Goal: Task Accomplishment & Management: Use online tool/utility

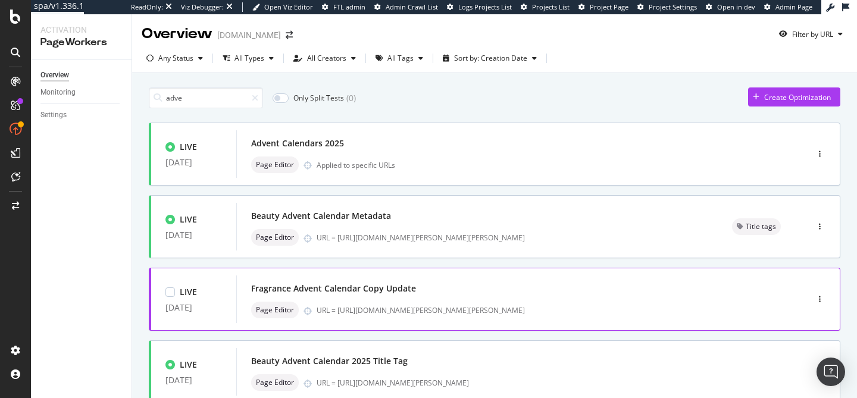
click at [346, 296] on div "Fragrance Advent Calendar Copy Update" at bounding box center [504, 288] width 506 height 17
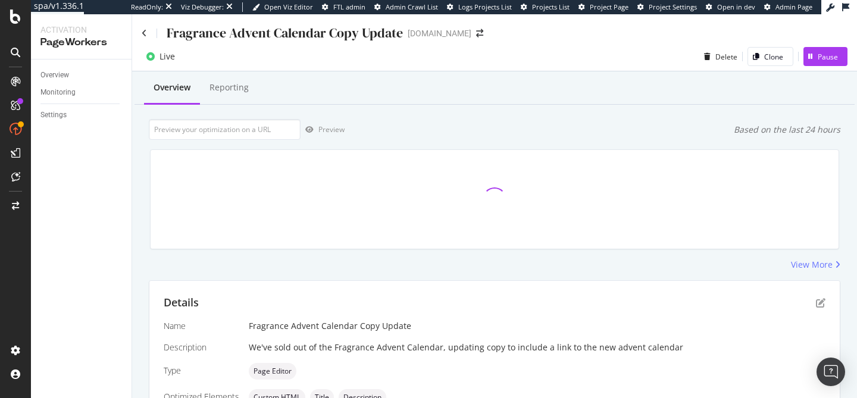
scroll to position [109, 0]
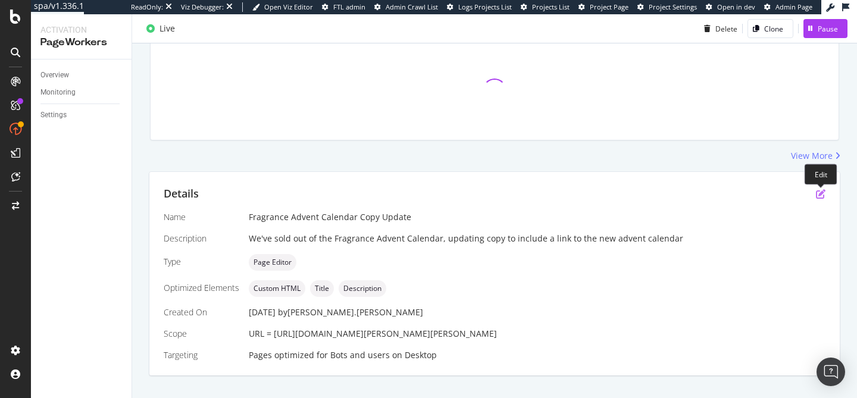
click at [820, 193] on icon "pen-to-square" at bounding box center [821, 194] width 10 height 10
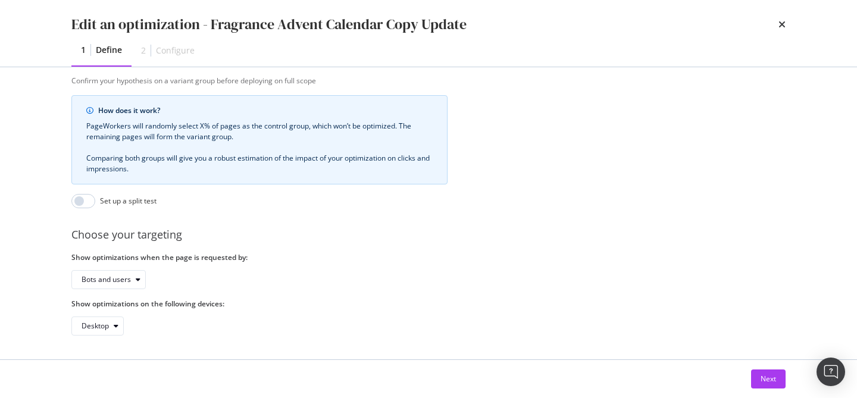
scroll to position [347, 0]
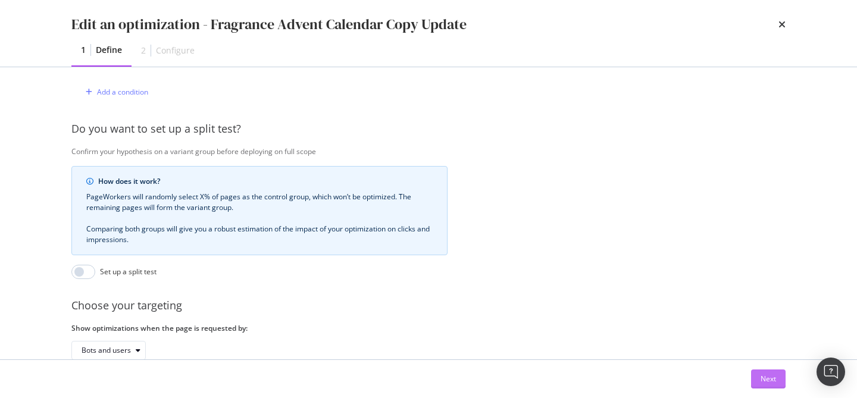
click at [762, 380] on div "Next" at bounding box center [768, 379] width 15 height 10
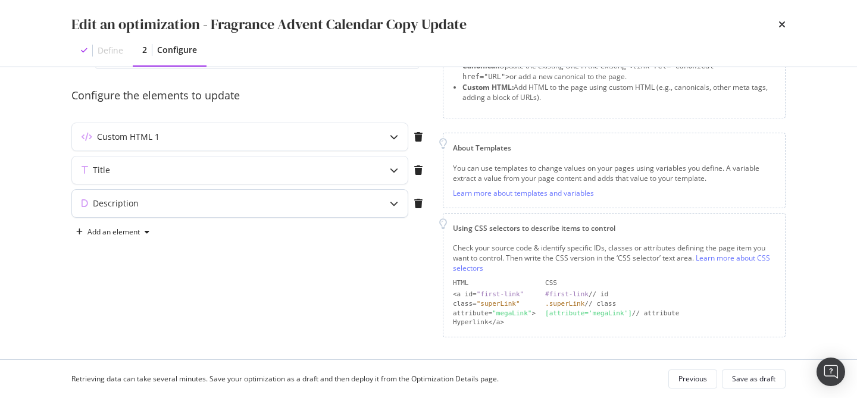
click at [347, 198] on div "Description" at bounding box center [216, 204] width 289 height 12
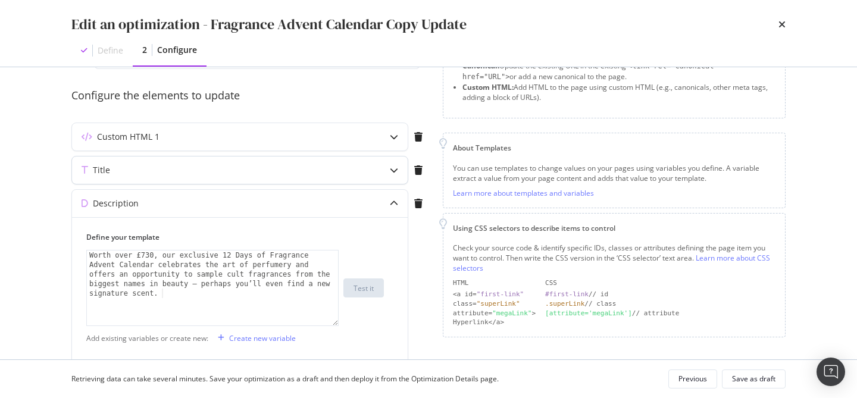
click at [333, 170] on div "Title" at bounding box center [216, 170] width 289 height 12
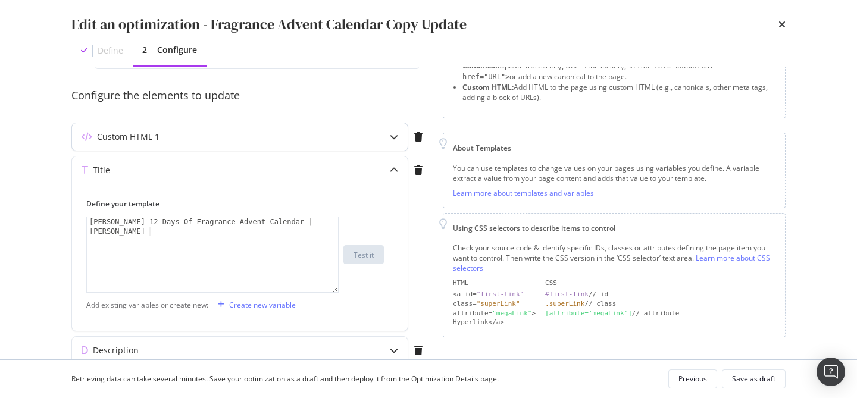
click at [334, 135] on div "Custom HTML 1" at bounding box center [216, 137] width 289 height 12
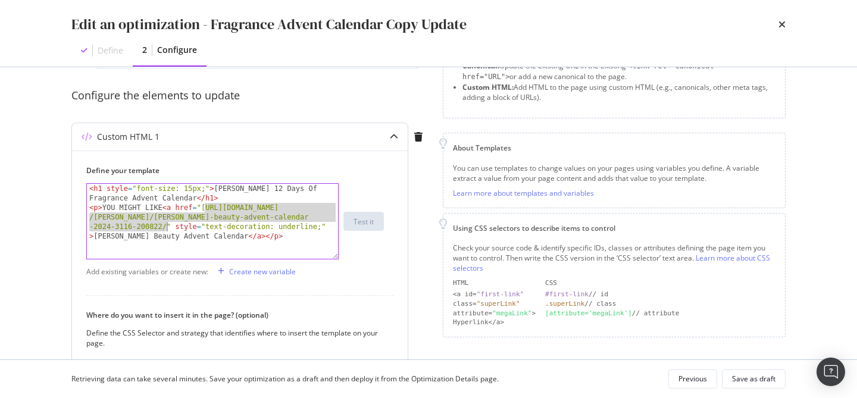
drag, startPoint x: 205, startPoint y: 208, endPoint x: 166, endPoint y: 224, distance: 42.7
click at [166, 224] on div "< h1 style = "font-size: 15px;" > [PERSON_NAME] 12 Days Of Fragrance Advent Cal…" at bounding box center [212, 236] width 251 height 104
paste textarea "12-days-of-fragrance-advent-calendar-2025-42957-232486"
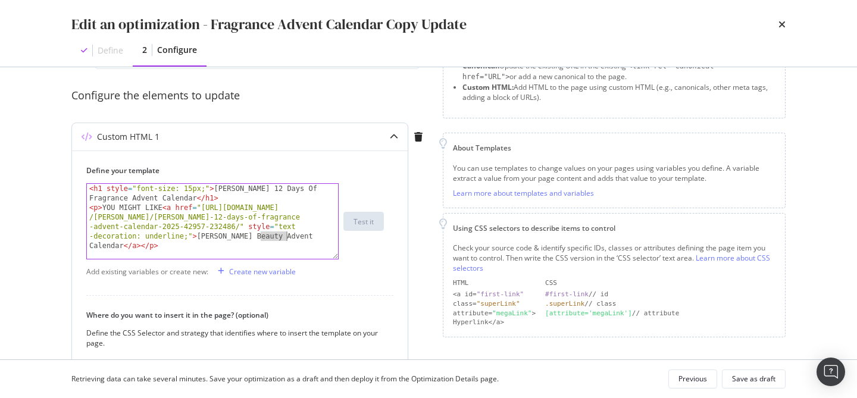
drag, startPoint x: 261, startPoint y: 235, endPoint x: 286, endPoint y: 235, distance: 25.0
click at [286, 235] on div "< h1 style = "font-size: 15px;" > [PERSON_NAME] 12 Days Of Fragrance Advent Cal…" at bounding box center [212, 236] width 251 height 104
click at [121, 248] on div "< h1 style = "font-size: 15px;" > [PERSON_NAME] 12 Days Of Fragrance Advent Cal…" at bounding box center [212, 236] width 251 height 104
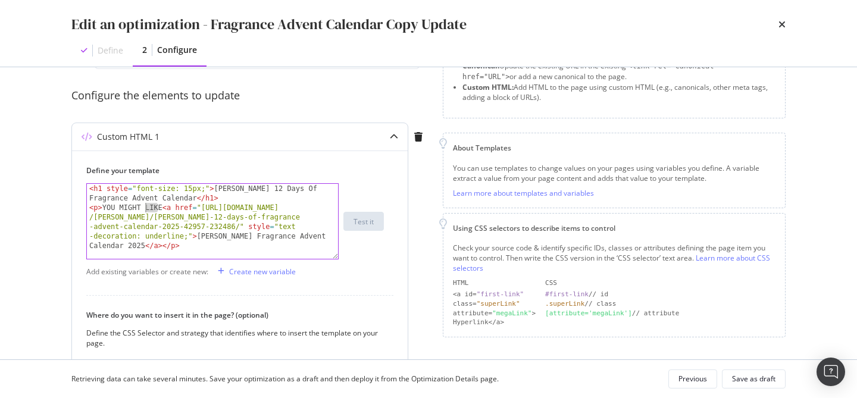
drag, startPoint x: 160, startPoint y: 206, endPoint x: 138, endPoint y: 206, distance: 21.4
click at [138, 206] on div "< h1 style = "font-size: 15px;" > [PERSON_NAME] 12 Days Of Fragrance Advent Cal…" at bounding box center [212, 236] width 251 height 104
click at [159, 207] on div "< h1 style = "font-size: 15px;" > [PERSON_NAME] 12 Days Of Fragrance Advent Cal…" at bounding box center [212, 221] width 251 height 75
drag, startPoint x: 161, startPoint y: 207, endPoint x: 105, endPoint y: 207, distance: 55.4
click at [105, 207] on div "< h1 style = "font-size: 15px;" > [PERSON_NAME] 12 Days Of Fragrance Advent Cal…" at bounding box center [212, 236] width 251 height 104
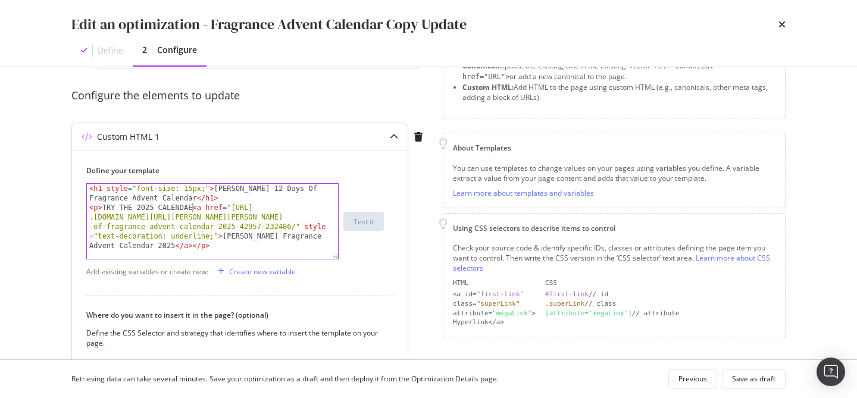
scroll to position [0, 8]
click at [115, 207] on div "< h1 style = "font-size: 15px;" > [PERSON_NAME] 12 Days Of Fragrance Advent Cal…" at bounding box center [212, 236] width 251 height 104
type textarea "<p>TRY THE 2025 CALENDAR<a href="[URL][DOMAIN_NAME][PERSON_NAME][PERSON_NAME]" …"
click at [734, 373] on div "Save as draft" at bounding box center [753, 379] width 43 height 17
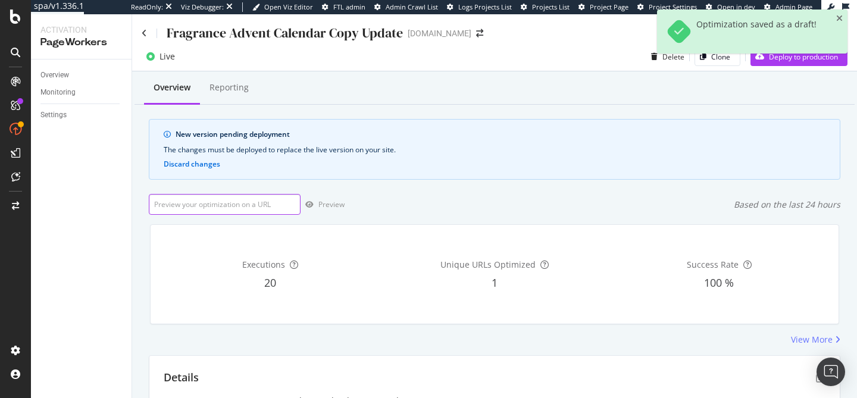
click at [226, 199] on input "url" at bounding box center [225, 204] width 152 height 21
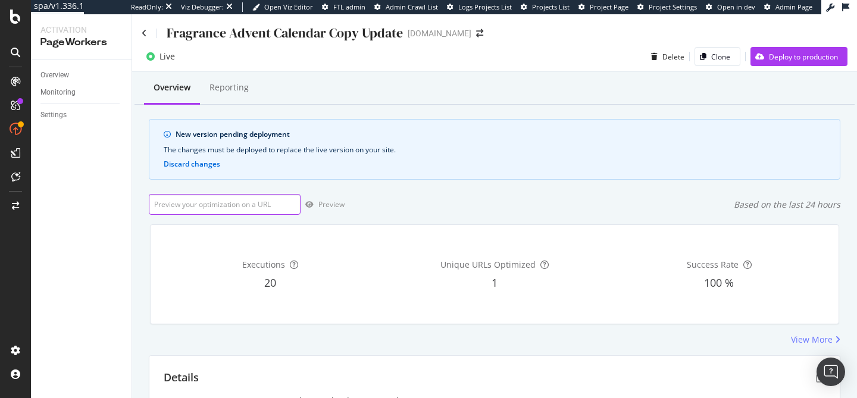
paste input "[URL][DOMAIN_NAME][PERSON_NAME][PERSON_NAME]"
type input "[URL][DOMAIN_NAME][PERSON_NAME][PERSON_NAME]"
click at [343, 209] on div "Preview" at bounding box center [331, 204] width 26 height 10
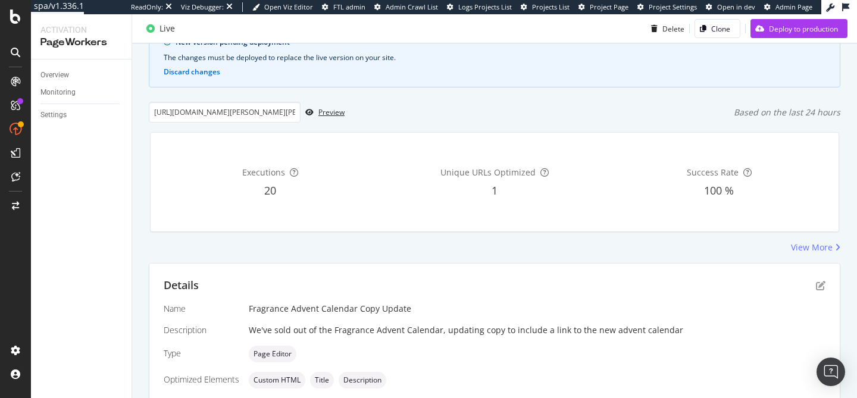
scroll to position [104, 0]
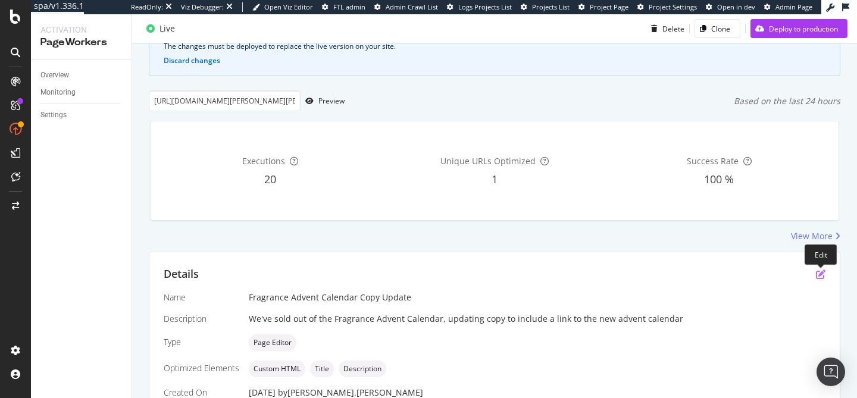
click at [818, 270] on icon "pen-to-square" at bounding box center [821, 275] width 10 height 10
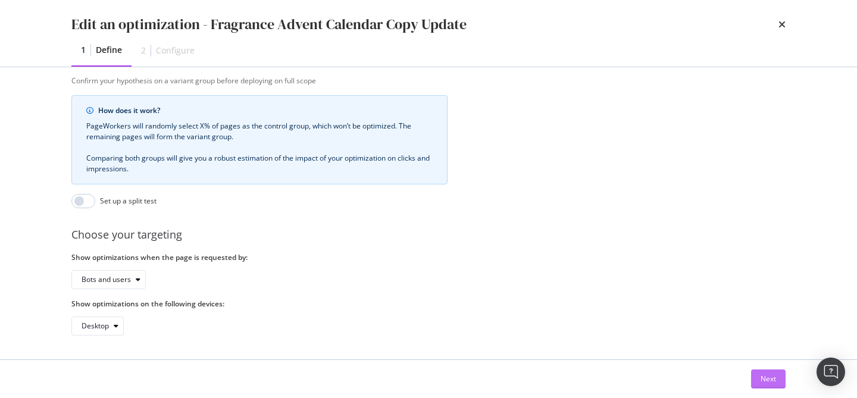
click at [759, 384] on button "Next" at bounding box center [768, 379] width 35 height 19
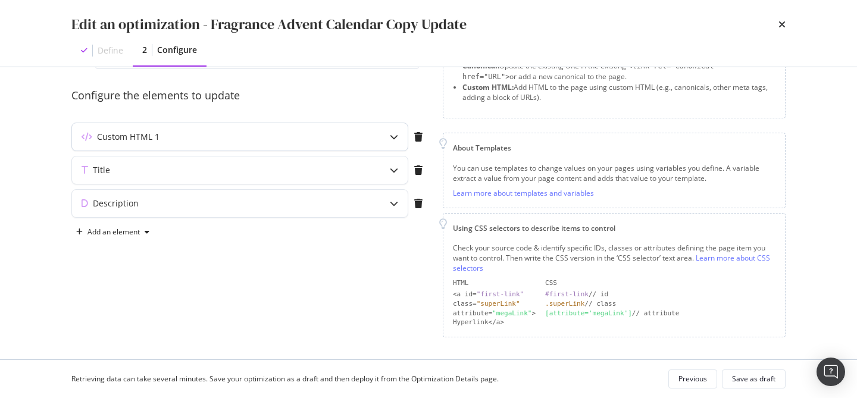
click at [183, 139] on div "Custom HTML 1" at bounding box center [216, 137] width 289 height 12
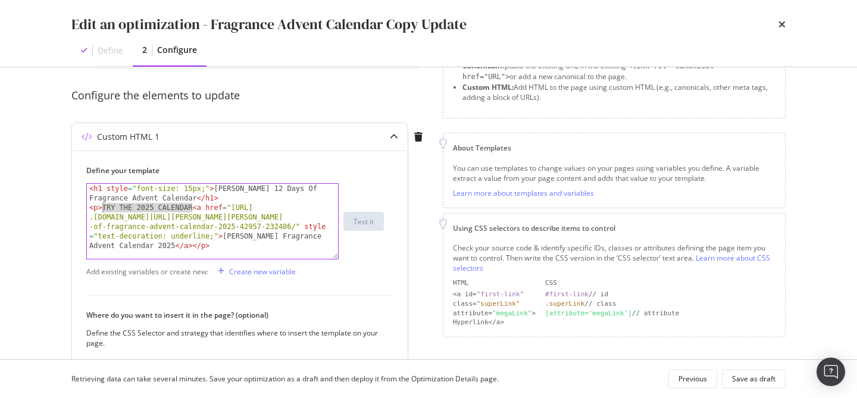
drag, startPoint x: 192, startPoint y: 207, endPoint x: 103, endPoint y: 209, distance: 88.7
click at [103, 209] on div "< h1 style = "font-size: 15px;" > [PERSON_NAME] 12 Days Of Fragrance Advent Cal…" at bounding box center [212, 236] width 251 height 104
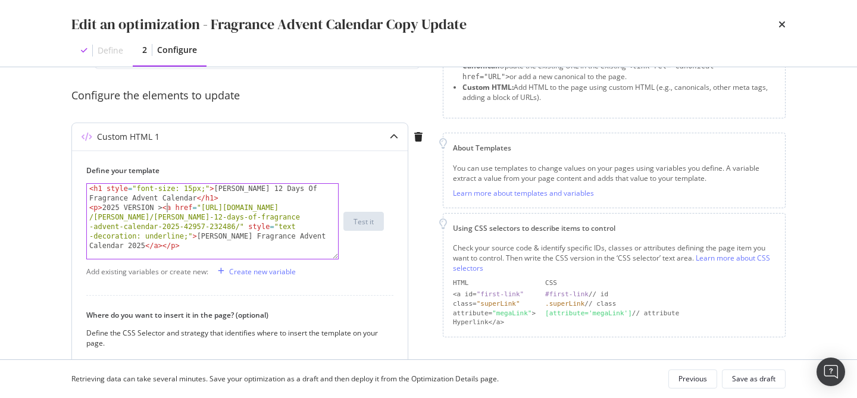
scroll to position [0, 6]
type textarea "<p>2025 VERSION > <a href="[URL][DOMAIN_NAME][PERSON_NAME][PERSON_NAME]" style=…"
click at [749, 389] on div "Retrieving data can take several minutes. Save your optimization as a draft and…" at bounding box center [429, 379] width 762 height 38
click at [752, 383] on div "Save as draft" at bounding box center [753, 379] width 43 height 10
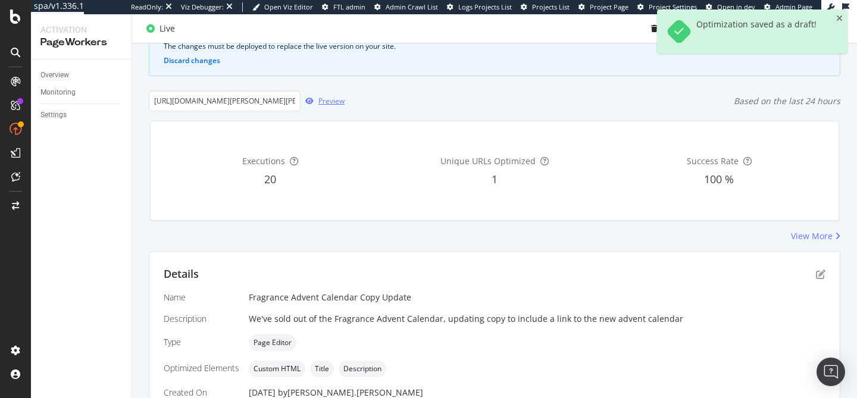
click at [333, 108] on div "Preview" at bounding box center [323, 101] width 44 height 18
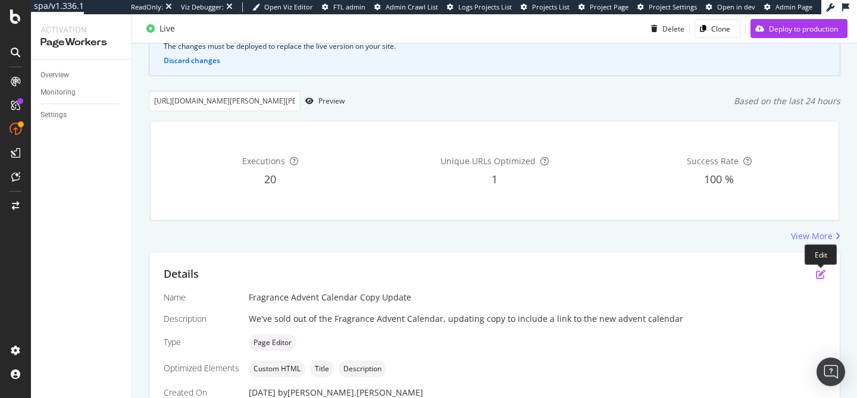
click at [821, 273] on icon "pen-to-square" at bounding box center [821, 275] width 10 height 10
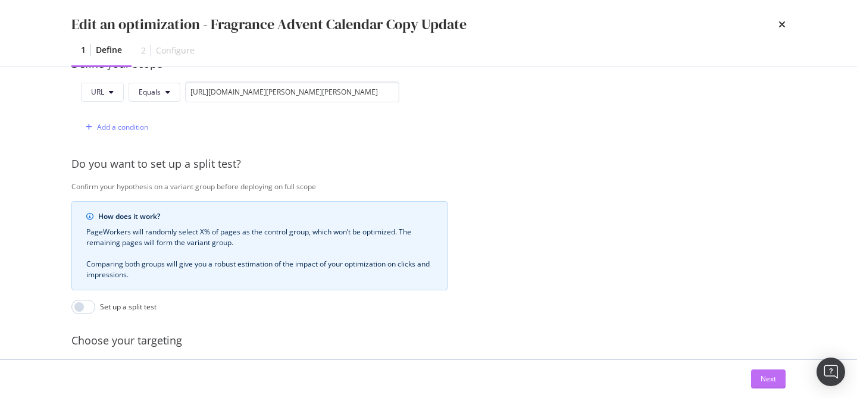
click at [761, 377] on div "Next" at bounding box center [768, 379] width 15 height 10
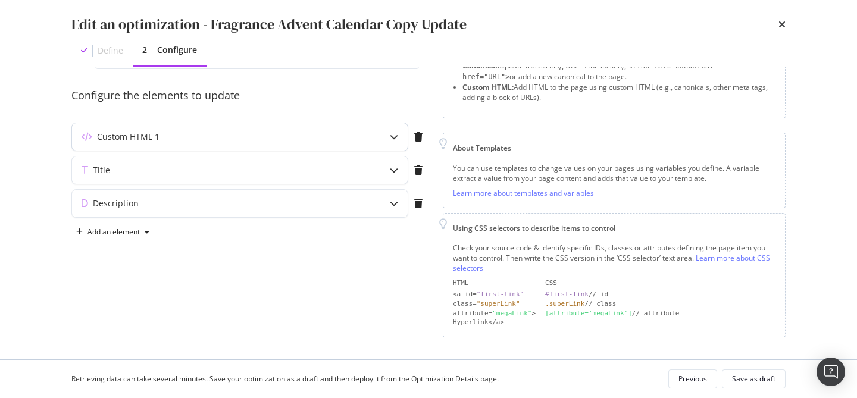
click at [334, 148] on div "Custom HTML 1" at bounding box center [240, 136] width 336 height 27
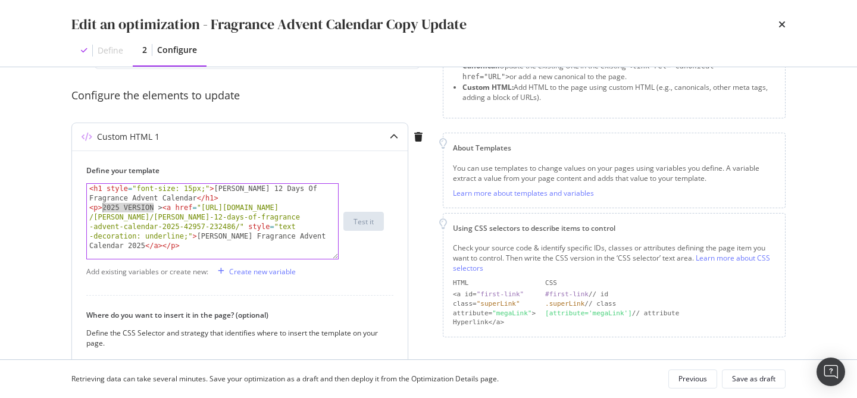
drag, startPoint x: 154, startPoint y: 208, endPoint x: 101, endPoint y: 208, distance: 53.0
click at [101, 208] on div "< h1 style = "font-size: 15px;" > [PERSON_NAME] 12 Days Of Fragrance Advent Cal…" at bounding box center [212, 236] width 251 height 104
click at [136, 207] on div "< h1 style = "font-size: 15px;" > [PERSON_NAME] 12 Days Of Fragrance Advent Cal…" at bounding box center [212, 236] width 251 height 104
drag, startPoint x: 136, startPoint y: 209, endPoint x: 101, endPoint y: 207, distance: 34.6
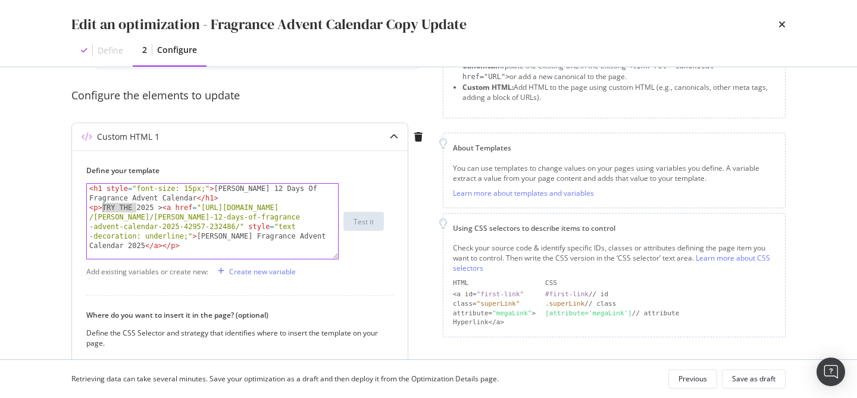
click at [101, 207] on div "< h1 style = "font-size: 15px;" > [PERSON_NAME] 12 Days Of Fragrance Advent Cal…" at bounding box center [212, 236] width 251 height 104
click at [169, 208] on div "< h1 style = "font-size: 15px;" > [PERSON_NAME] 12 Days Of Fragrance Advent Cal…" at bounding box center [212, 236] width 251 height 104
drag, startPoint x: 169, startPoint y: 208, endPoint x: 101, endPoint y: 209, distance: 68.5
click at [101, 209] on div "< h1 style = "font-size: 15px;" > [PERSON_NAME] 12 Days Of Fragrance Advent Cal…" at bounding box center [212, 236] width 251 height 104
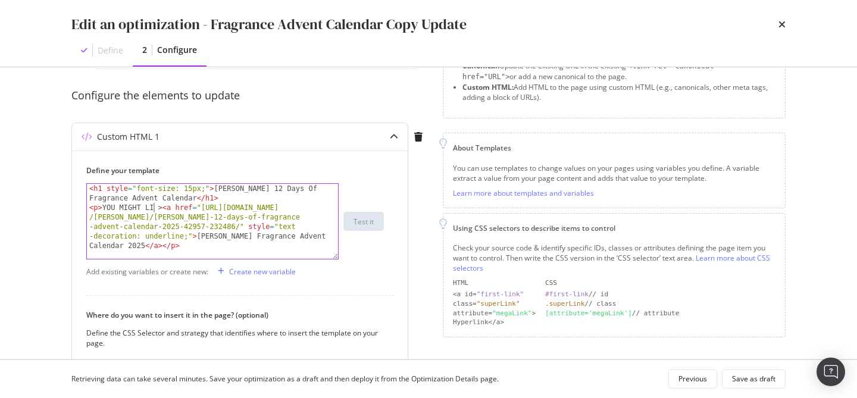
scroll to position [0, 5]
type textarea "<p>YOU MIGHT LIKE > <a href="[URL][DOMAIN_NAME][PERSON_NAME][PERSON_NAME]" styl…"
click at [755, 385] on div "Save as draft" at bounding box center [753, 379] width 43 height 17
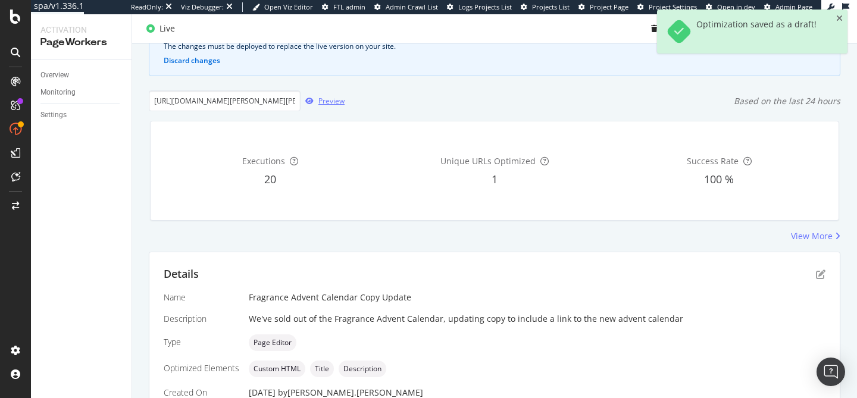
click at [322, 105] on div "Preview" at bounding box center [331, 101] width 26 height 10
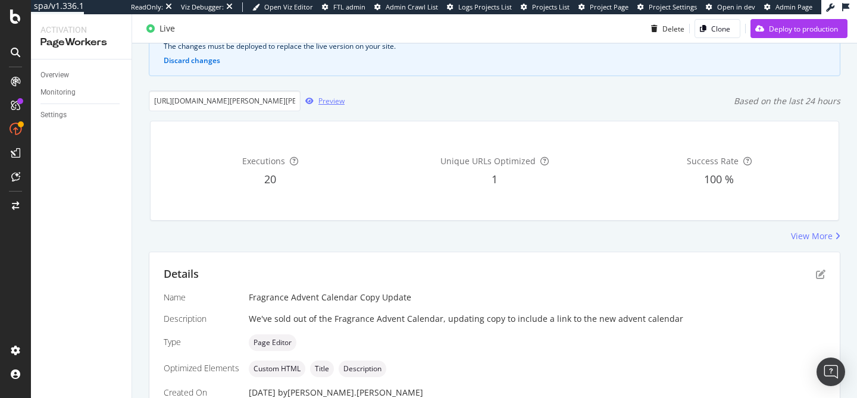
click at [333, 102] on div "Preview" at bounding box center [331, 101] width 26 height 10
click at [828, 270] on div "Details Name Fragrance Advent Calendar Copy Update Description We've sold out o…" at bounding box center [494, 354] width 690 height 204
click at [820, 274] on icon "pen-to-square" at bounding box center [821, 275] width 10 height 10
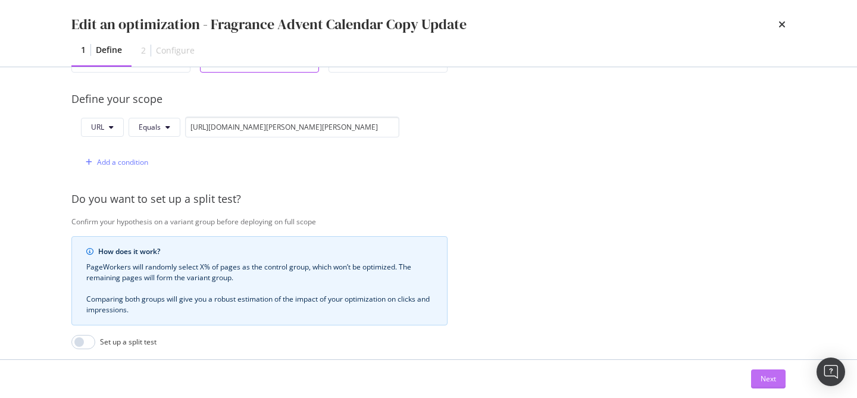
click at [767, 377] on div "Next" at bounding box center [768, 379] width 15 height 10
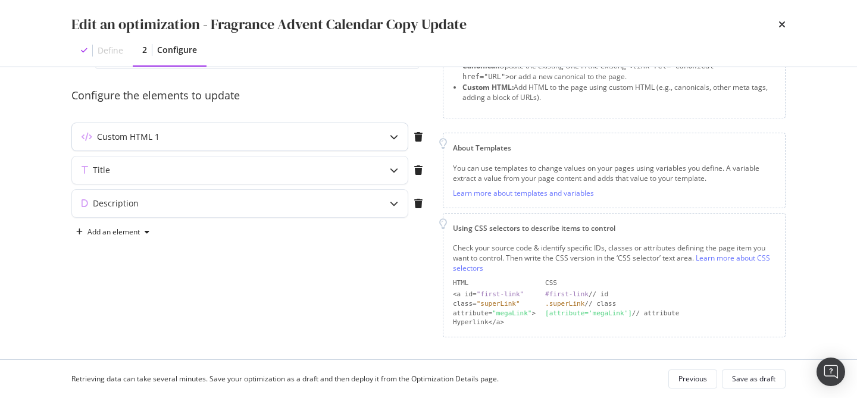
click at [359, 140] on div "Custom HTML 1" at bounding box center [216, 137] width 289 height 12
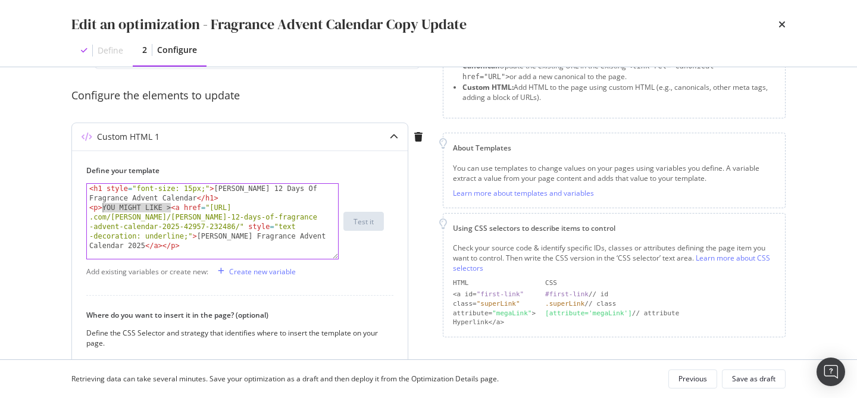
drag, startPoint x: 171, startPoint y: 209, endPoint x: 104, endPoint y: 206, distance: 67.3
click at [104, 206] on div "< h1 style = "font-size: 15px;" > [PERSON_NAME] 12 Days Of Fragrance Advent Cal…" at bounding box center [212, 236] width 251 height 104
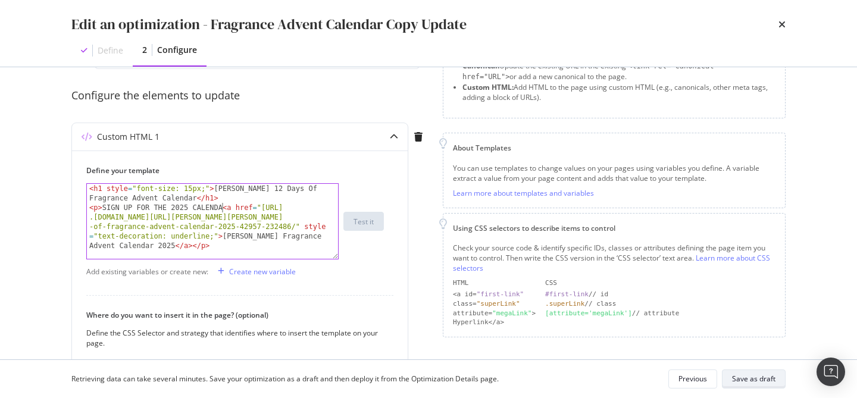
scroll to position [0, 11]
type textarea "<p>SIGN UP FOR THE 2025 CALENDAR <a href="[URL][DOMAIN_NAME][PERSON_NAME][PERSO…"
click at [742, 380] on div "Save as draft" at bounding box center [753, 379] width 43 height 10
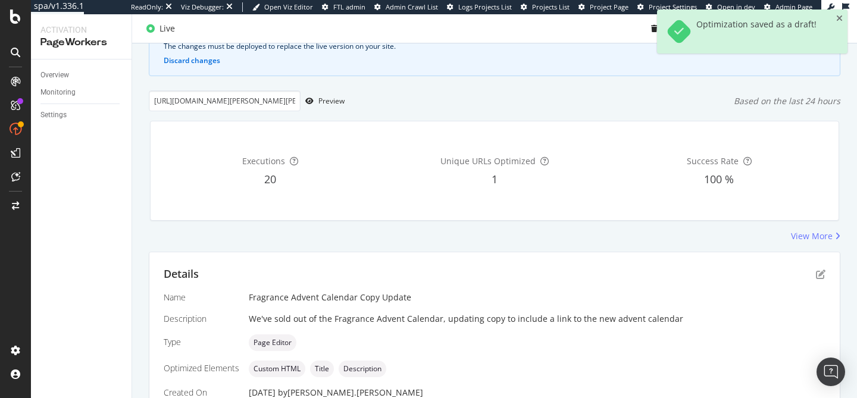
click at [566, 89] on div "Overview Reporting New version pending deployment The changes must be deployed …" at bounding box center [494, 233] width 725 height 530
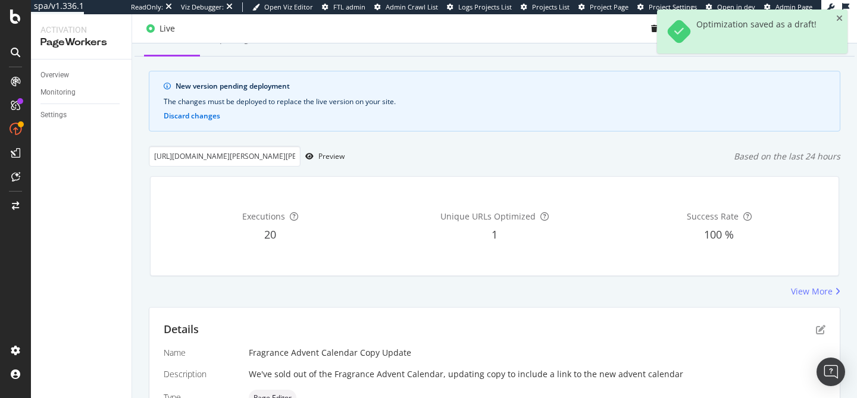
scroll to position [61, 0]
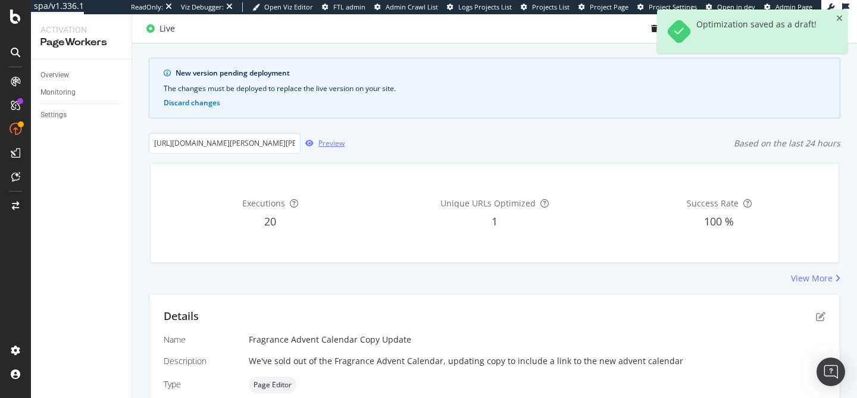
click at [312, 139] on div "Preview" at bounding box center [323, 144] width 44 height 18
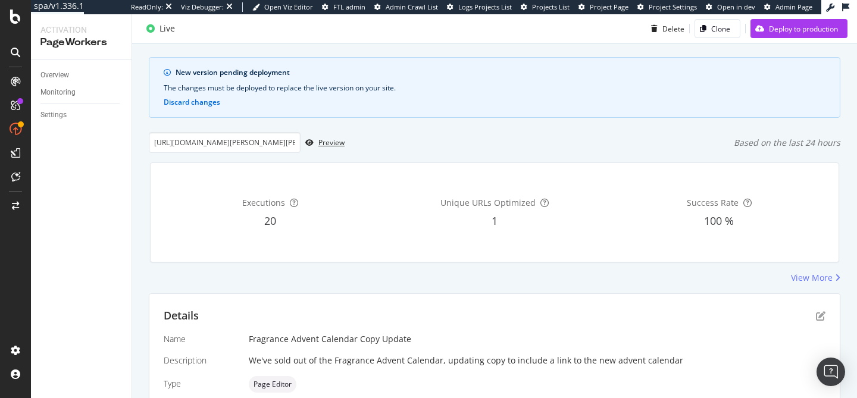
scroll to position [32, 0]
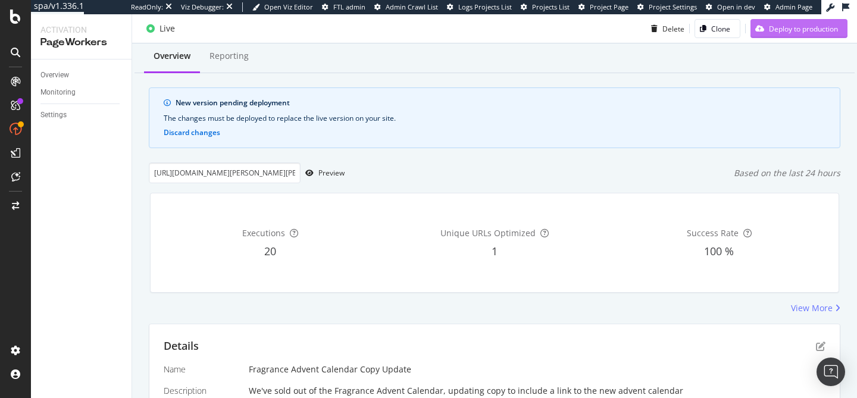
click at [778, 35] on div "Deploy to production" at bounding box center [793, 29] width 87 height 18
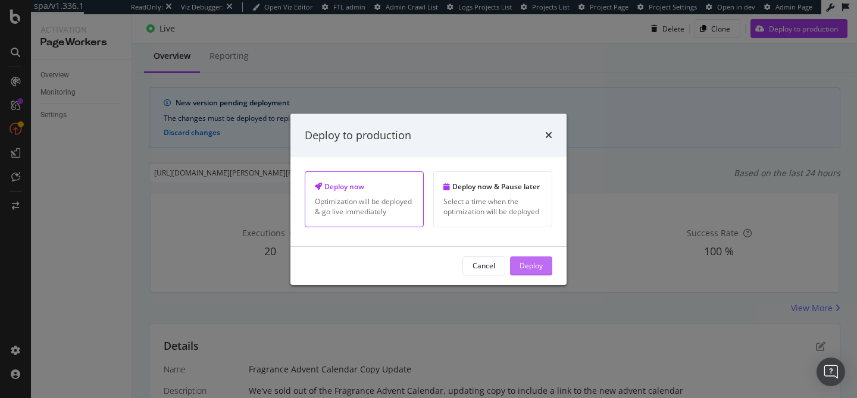
click at [532, 275] on button "Deploy" at bounding box center [531, 266] width 42 height 19
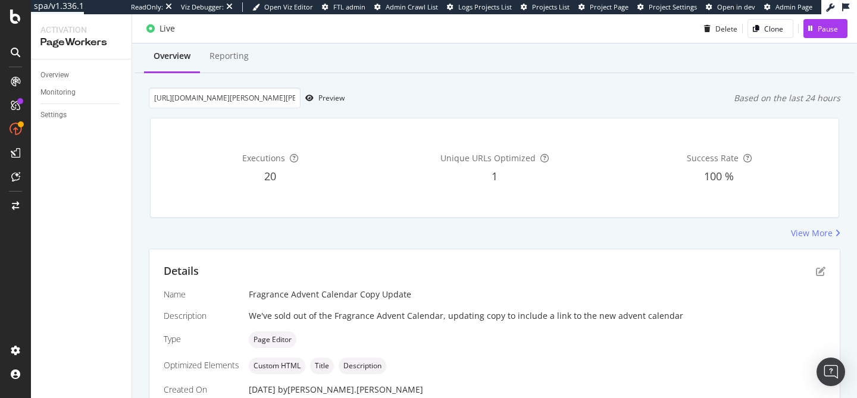
scroll to position [129, 0]
